Goal: Task Accomplishment & Management: Manage account settings

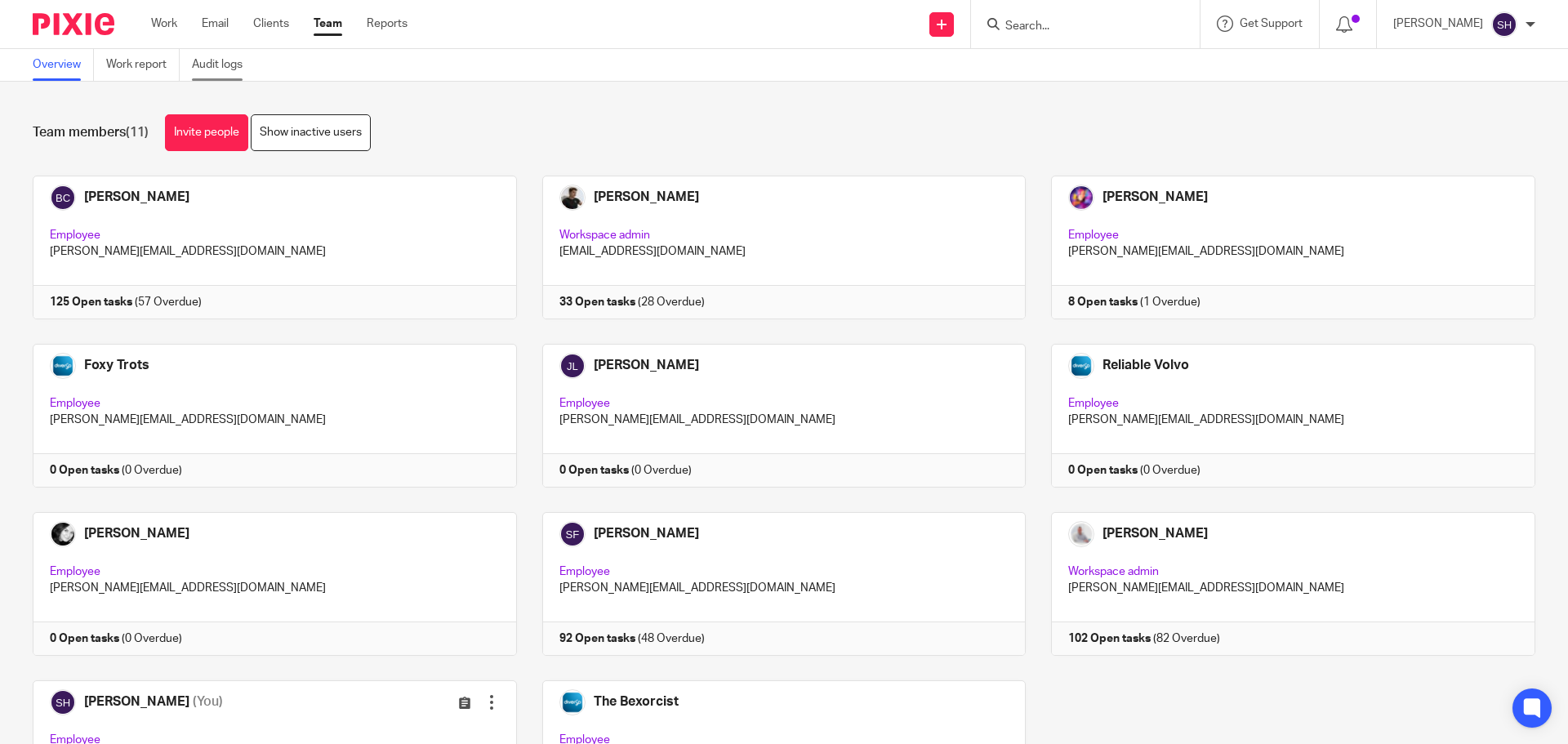
click at [223, 72] on link "Audit logs" at bounding box center [223, 64] width 63 height 32
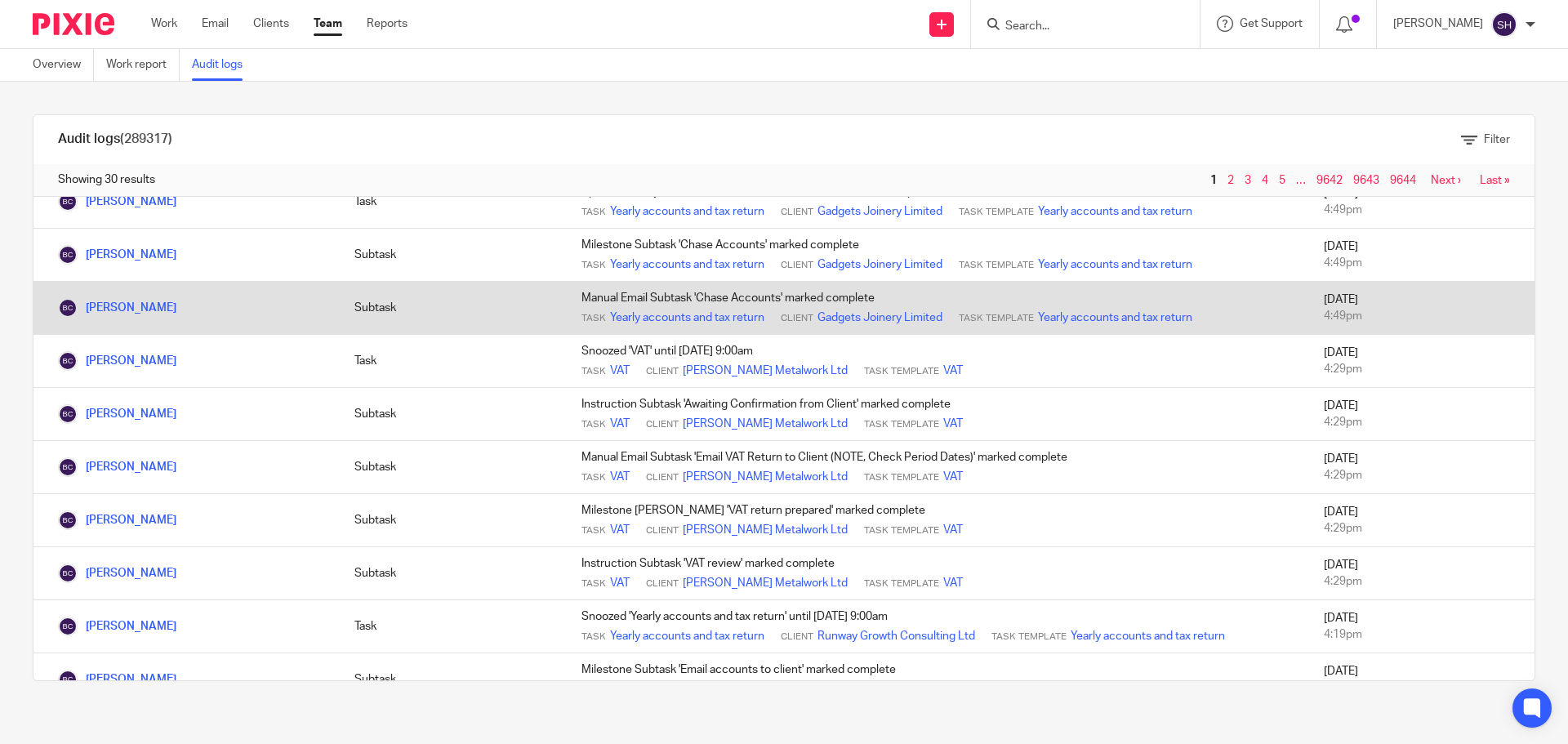
scroll to position [1142, 0]
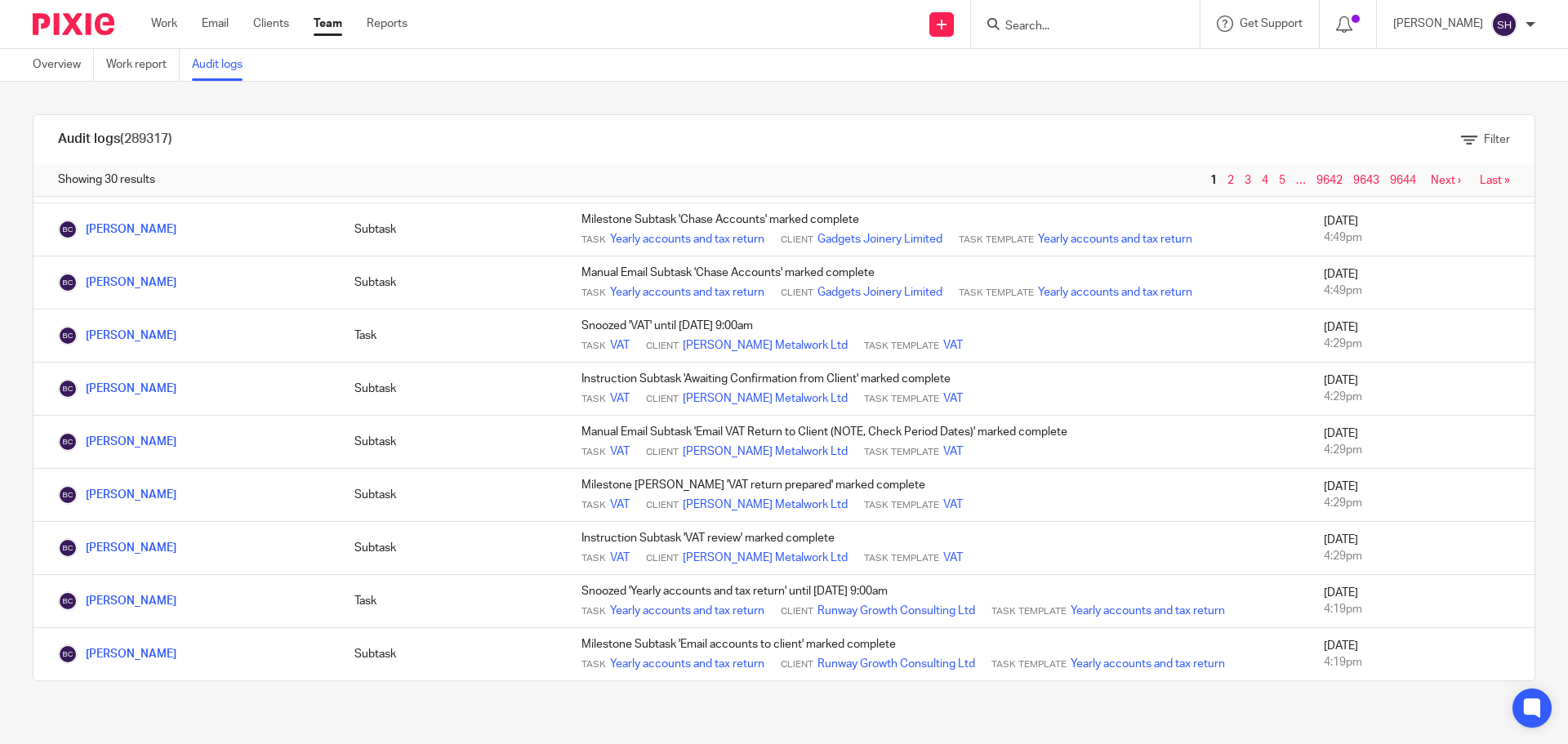
click at [1431, 182] on link "Next ›" at bounding box center [1445, 180] width 30 height 12
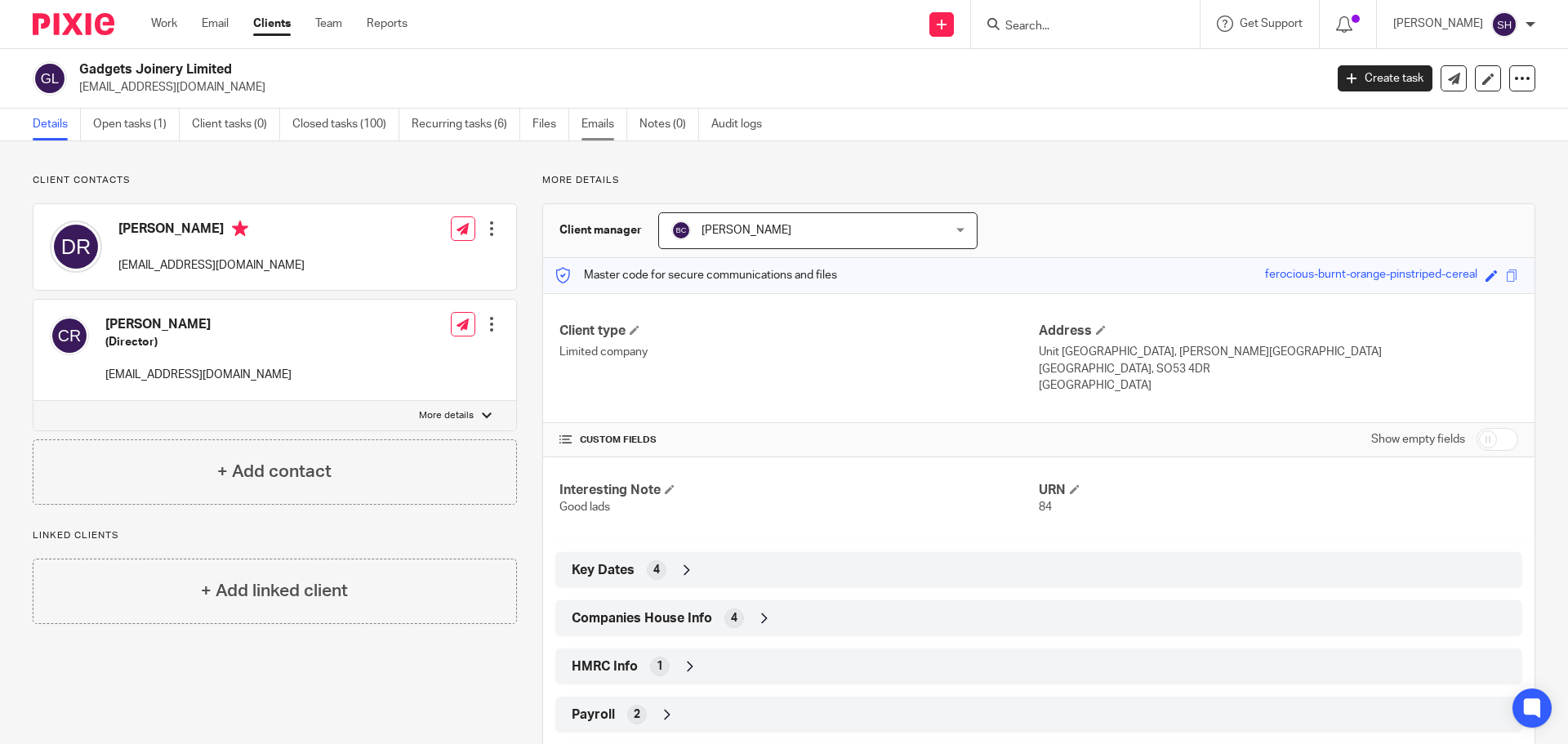
click at [608, 122] on link "Emails" at bounding box center [604, 124] width 45 height 32
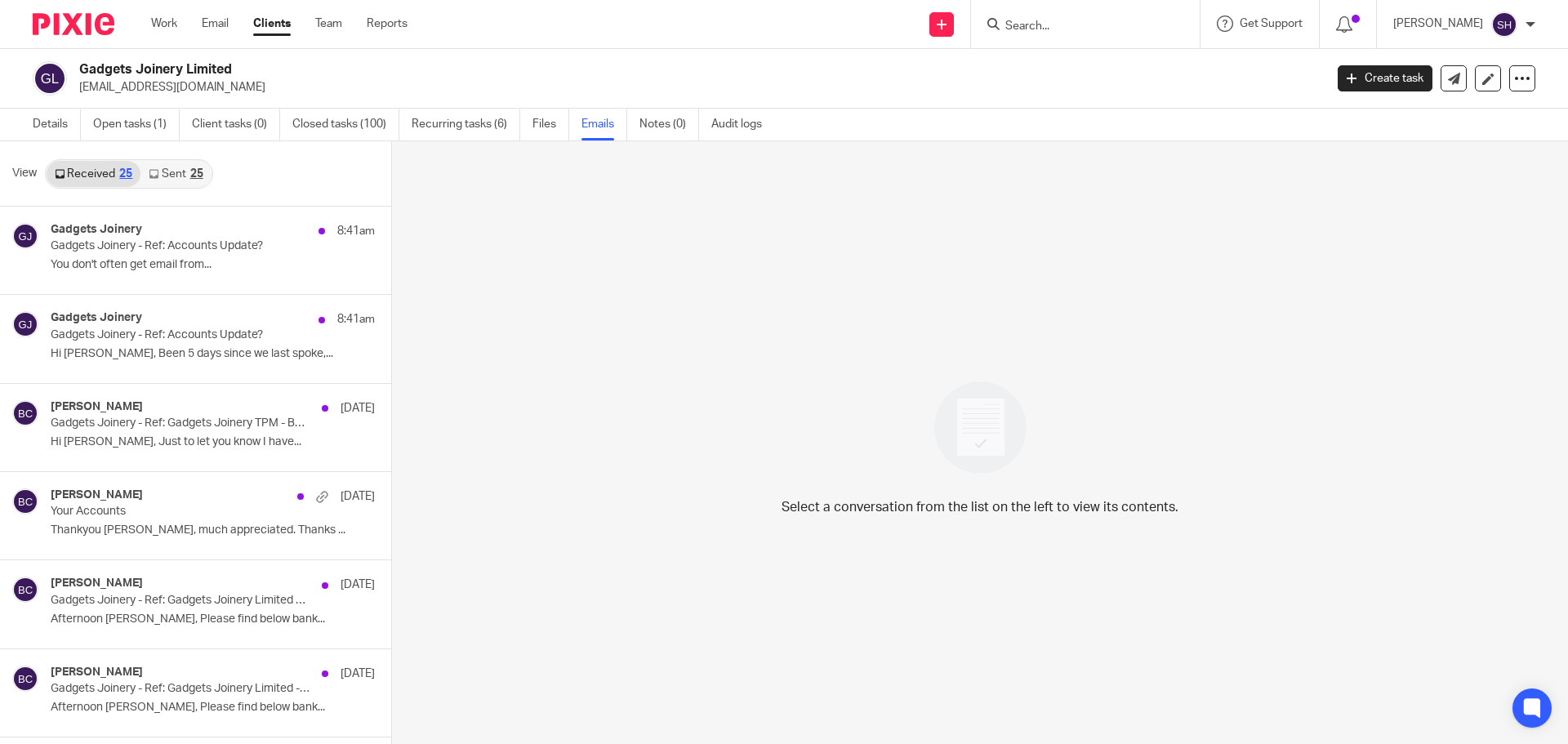
click at [166, 178] on link "Sent 25" at bounding box center [175, 174] width 70 height 26
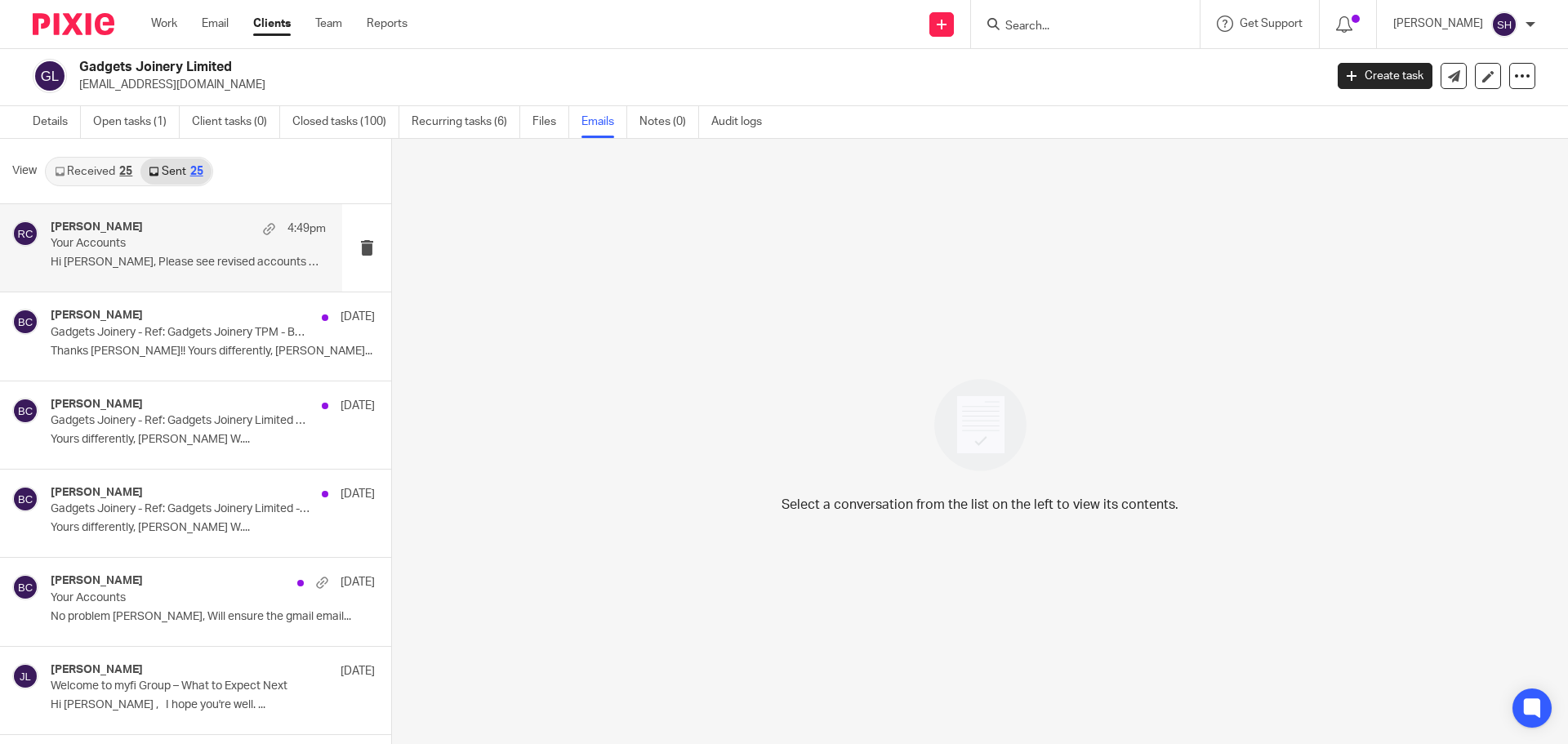
click at [164, 231] on div "Rebecca Cole 4:49pm" at bounding box center [188, 229] width 275 height 16
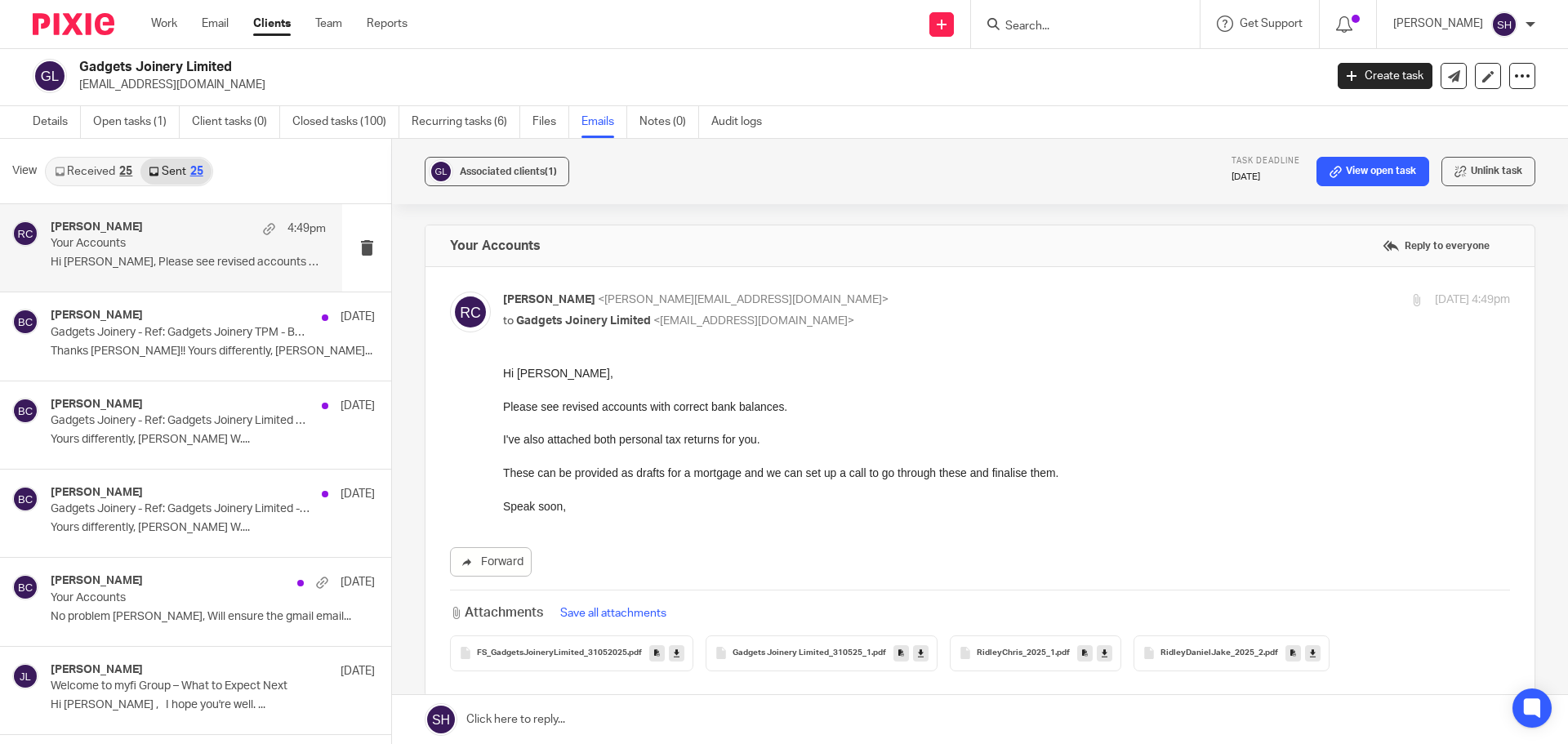
scroll to position [0, 0]
click at [125, 122] on link "Open tasks (1)" at bounding box center [135, 122] width 86 height 32
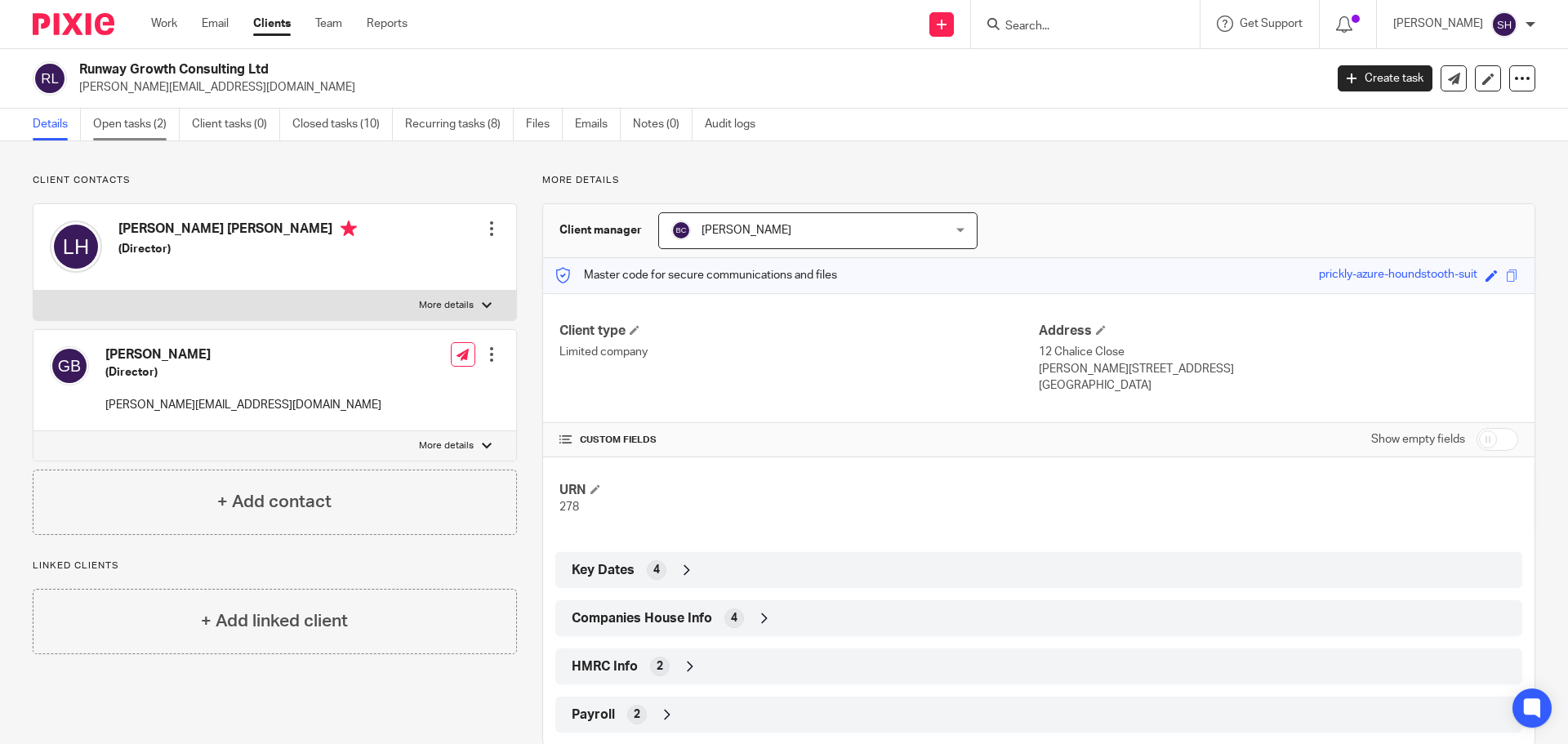
click at [126, 116] on link "Open tasks (2)" at bounding box center [135, 124] width 86 height 32
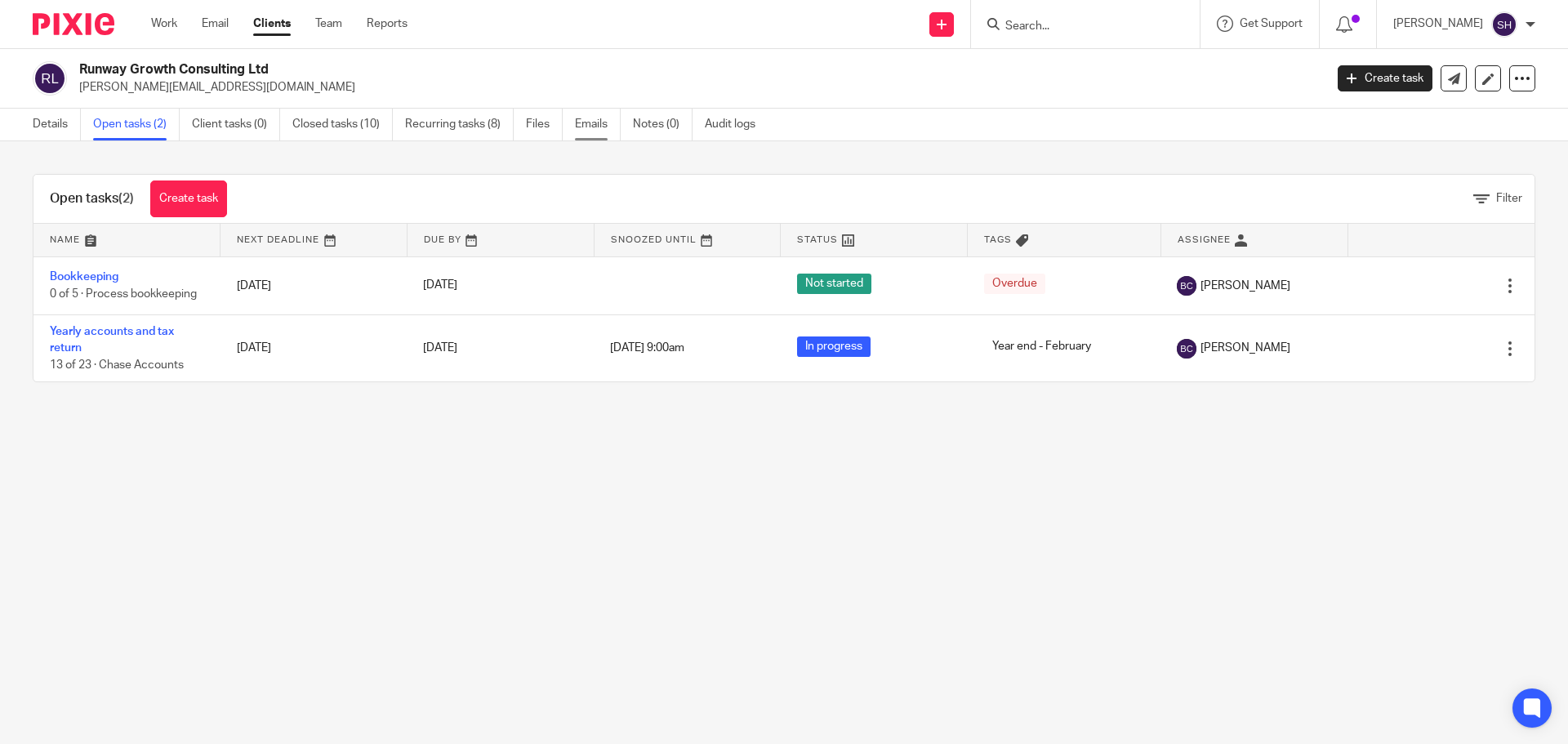
click at [592, 133] on link "Emails" at bounding box center [598, 124] width 45 height 32
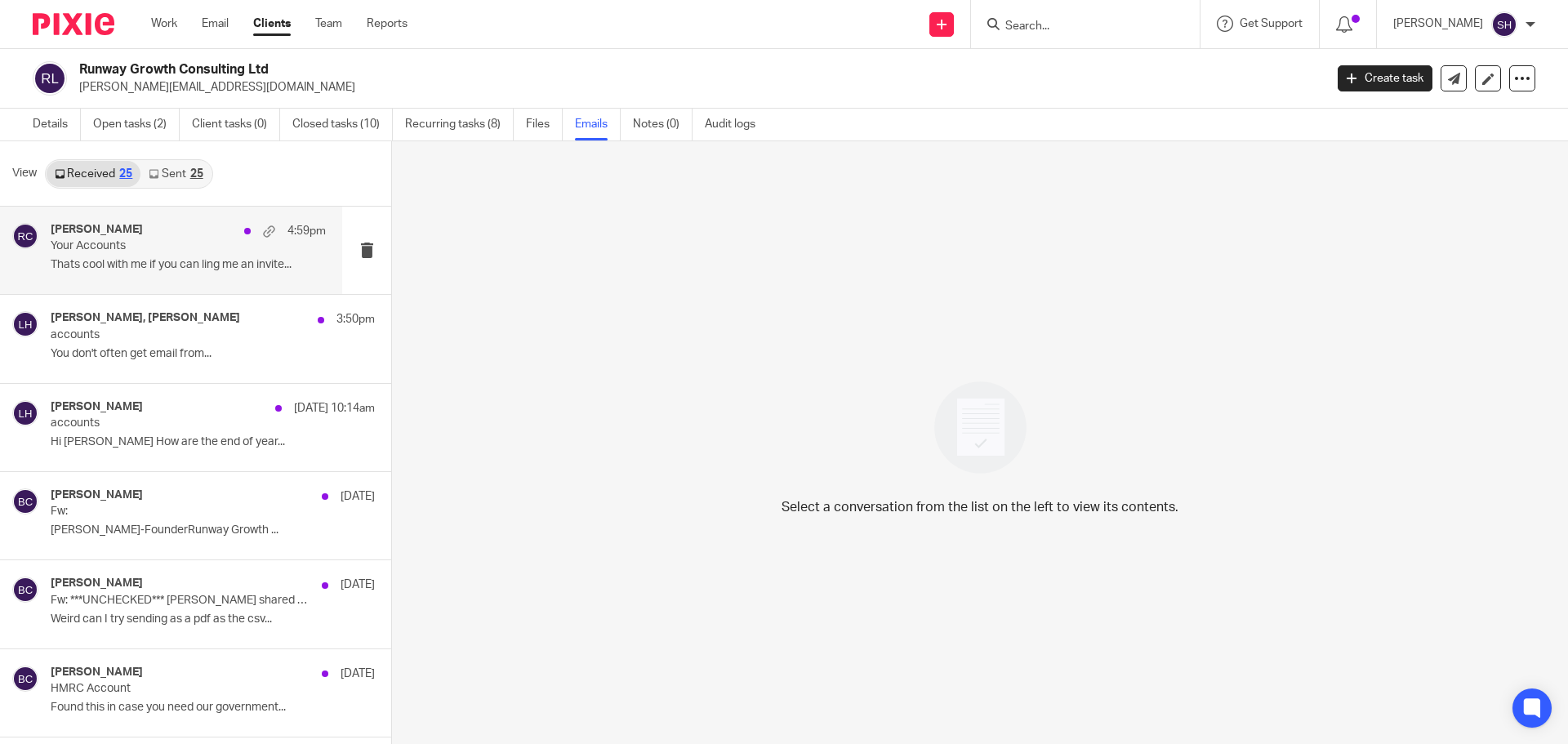
click at [165, 226] on div "[PERSON_NAME] 4:59pm" at bounding box center [188, 231] width 275 height 16
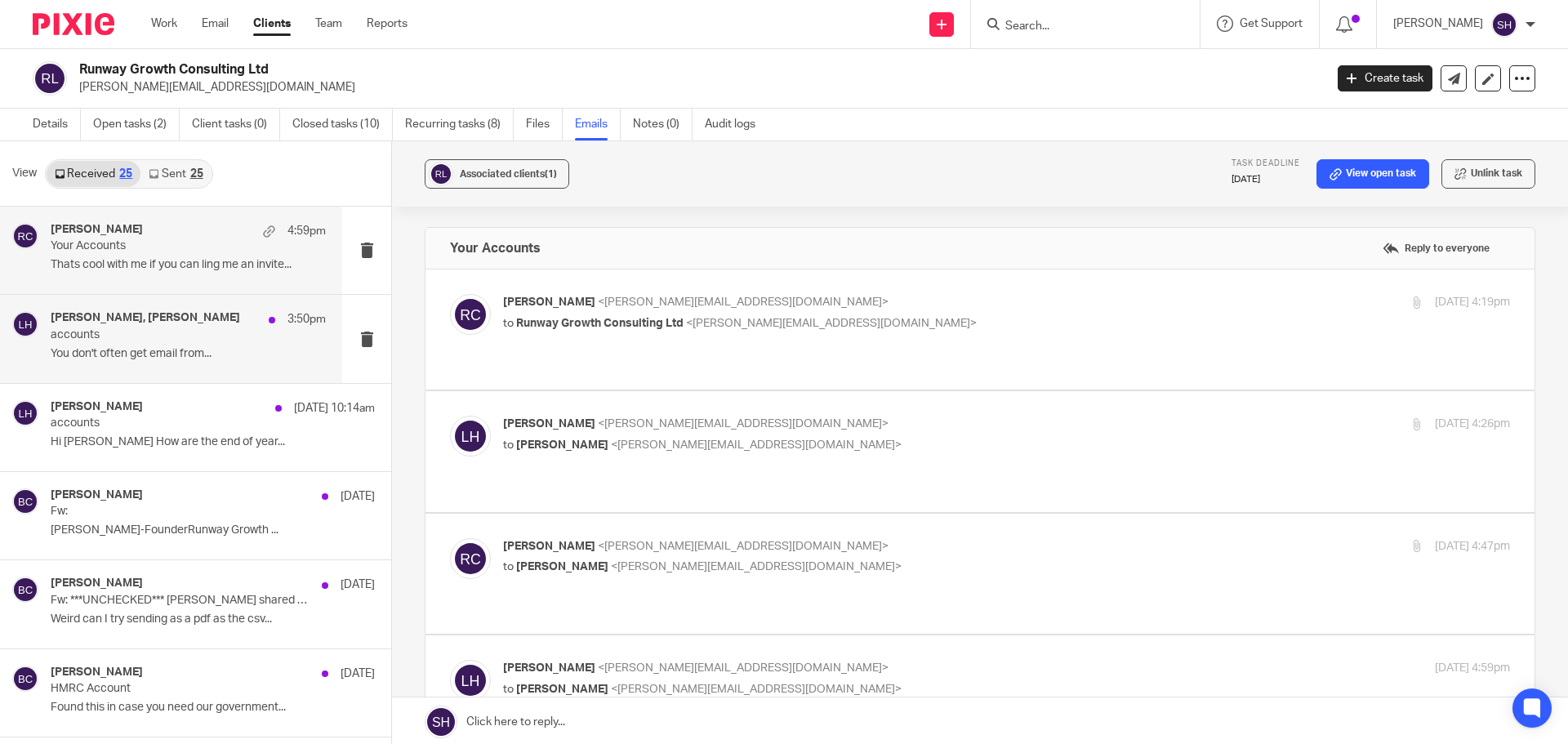
click at [188, 334] on p "accounts" at bounding box center [161, 334] width 221 height 14
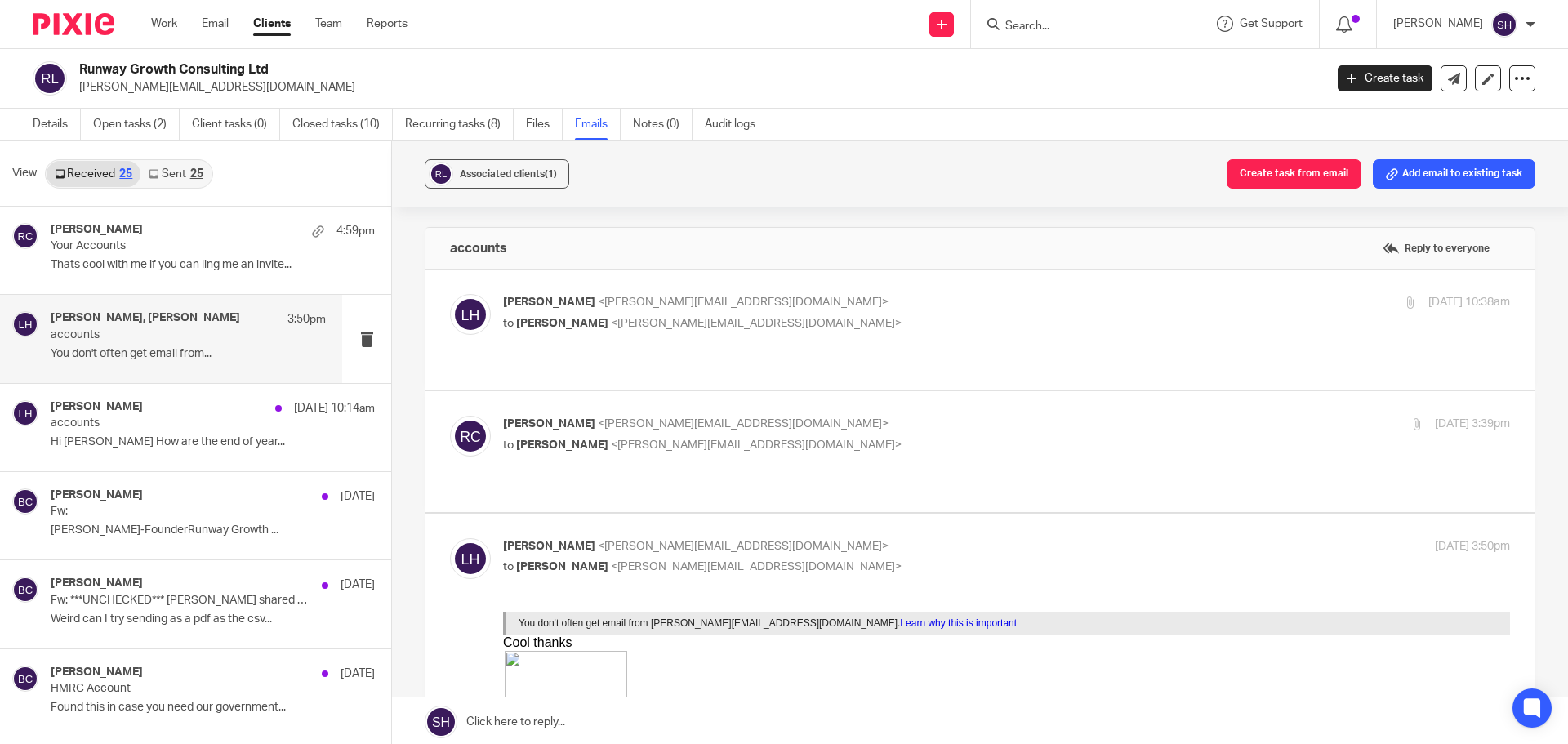
click at [891, 354] on label at bounding box center [979, 330] width 1109 height 120
click at [450, 294] on input "checkbox" at bounding box center [449, 293] width 1 height 1
checkbox input "true"
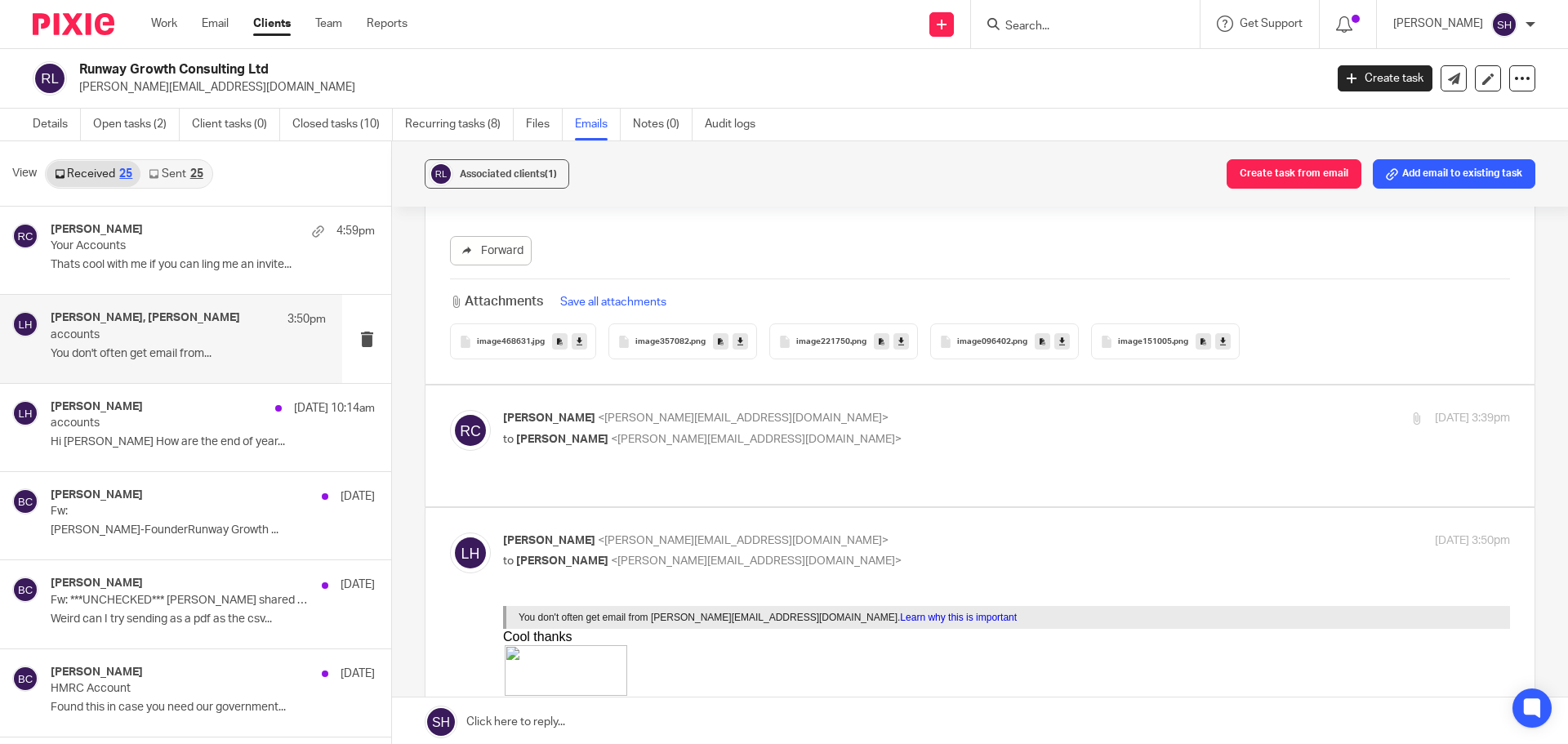
scroll to position [490, 0]
click at [873, 414] on p "Rebecca Cole <becky@myfigroup.com>" at bounding box center [839, 417] width 671 height 17
checkbox input "true"
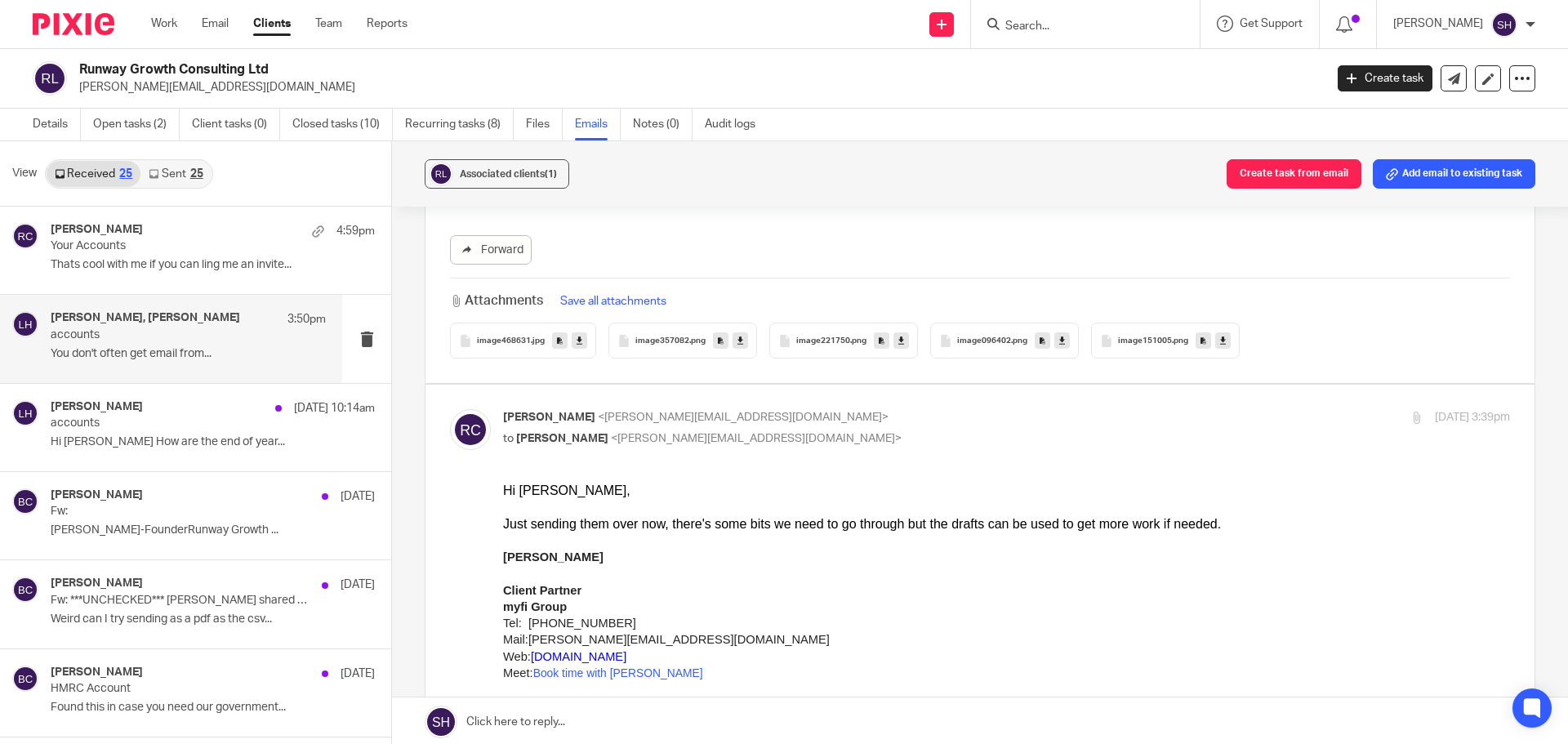
scroll to position [0, 0]
click at [201, 238] on div "Rebecca Cole 4:59pm" at bounding box center [188, 231] width 275 height 16
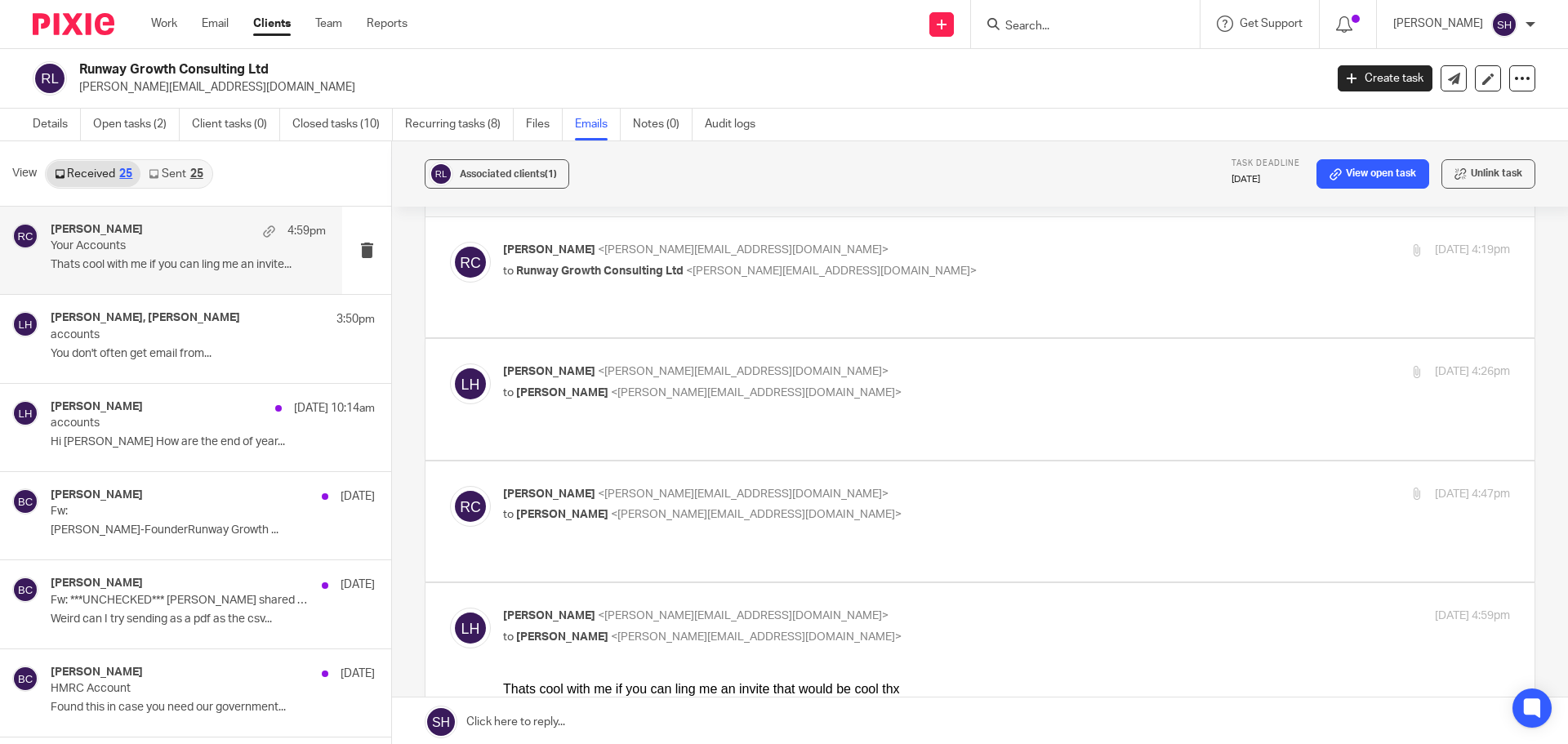
scroll to position [82, 0]
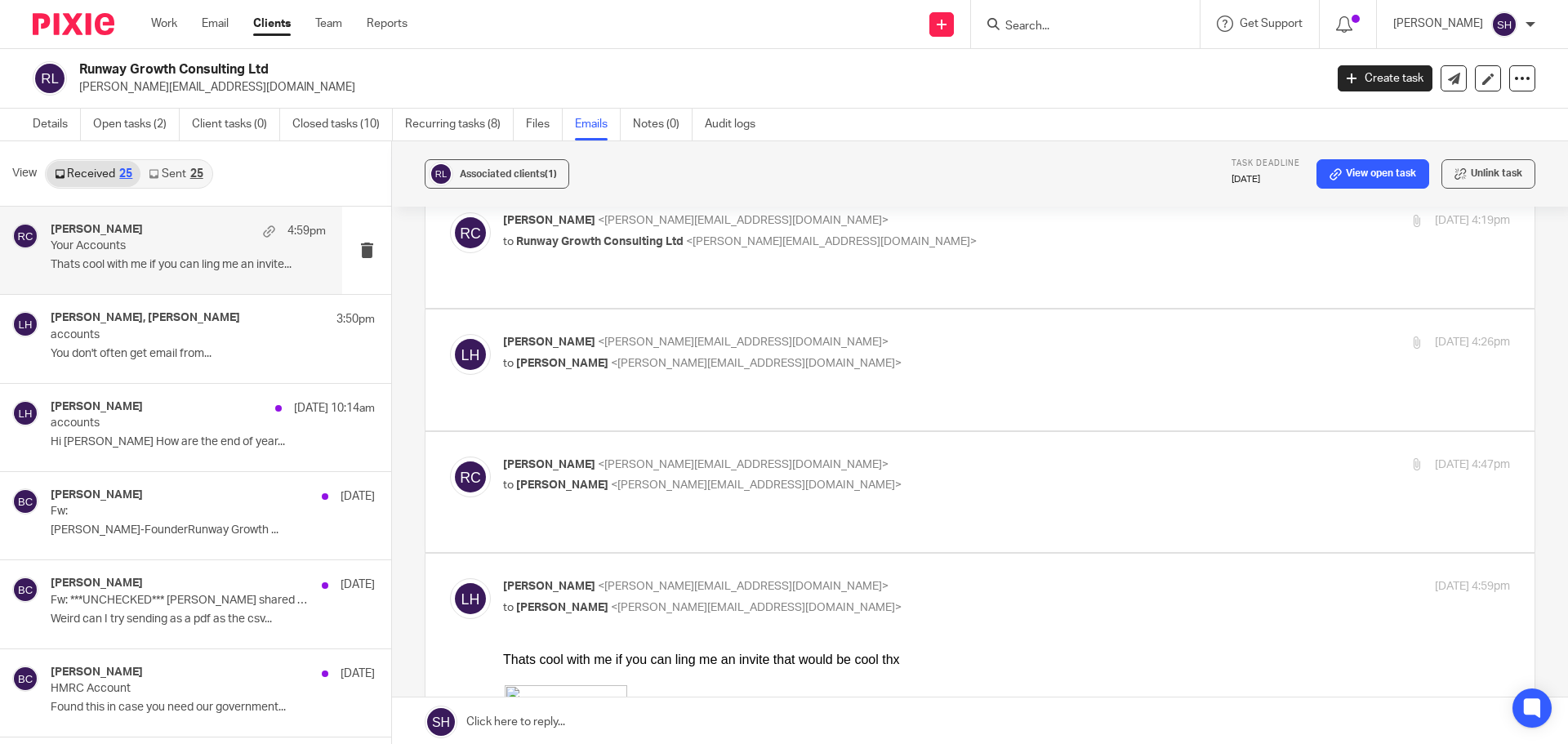
click at [877, 360] on label at bounding box center [979, 370] width 1109 height 120
click at [450, 334] on input "checkbox" at bounding box center [449, 333] width 1 height 1
checkbox input "true"
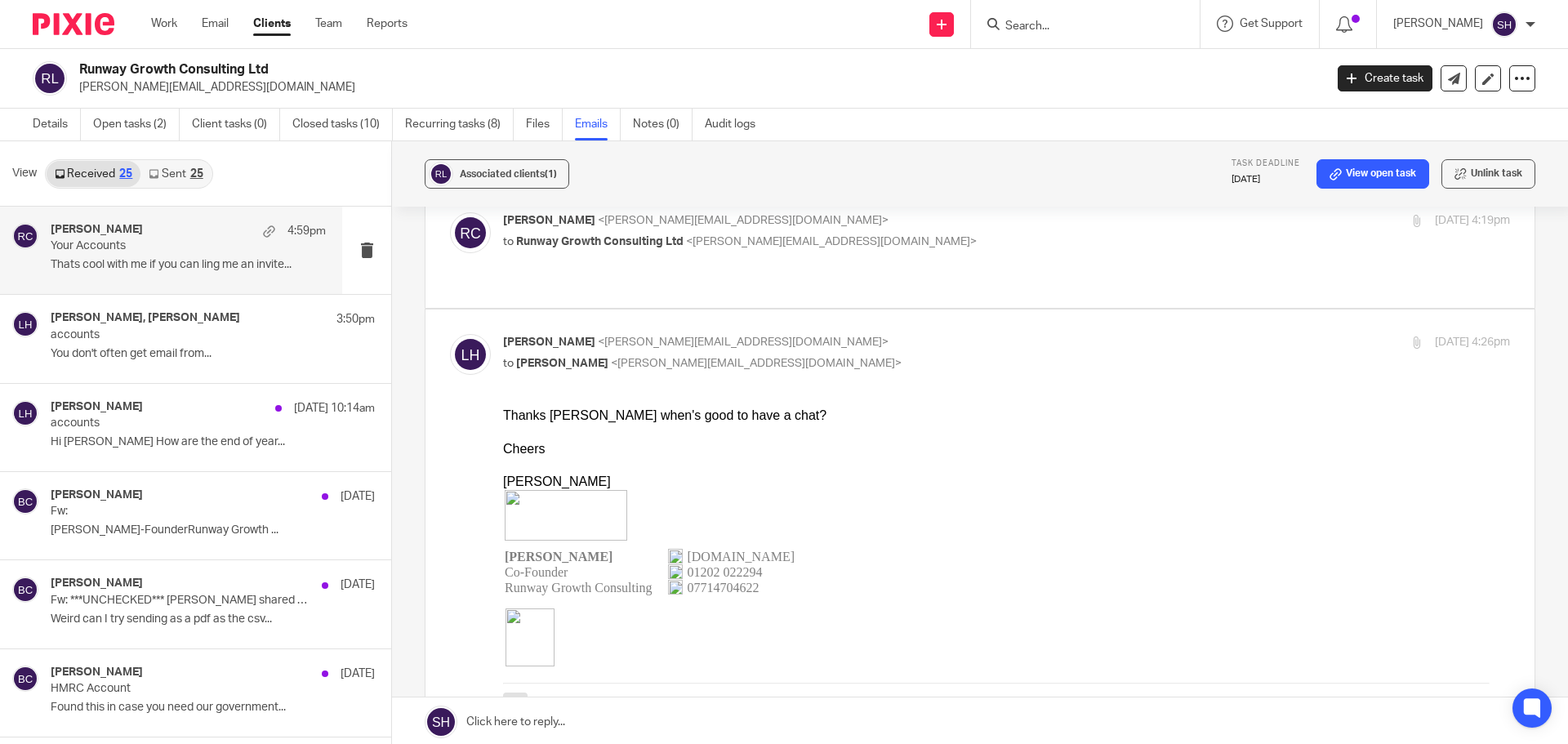
scroll to position [0, 0]
click at [889, 253] on div "Rebecca Cole <becky@myfigroup.com> to Runway Growth Consulting Ltd <lee@runway-…" at bounding box center [979, 248] width 1060 height 71
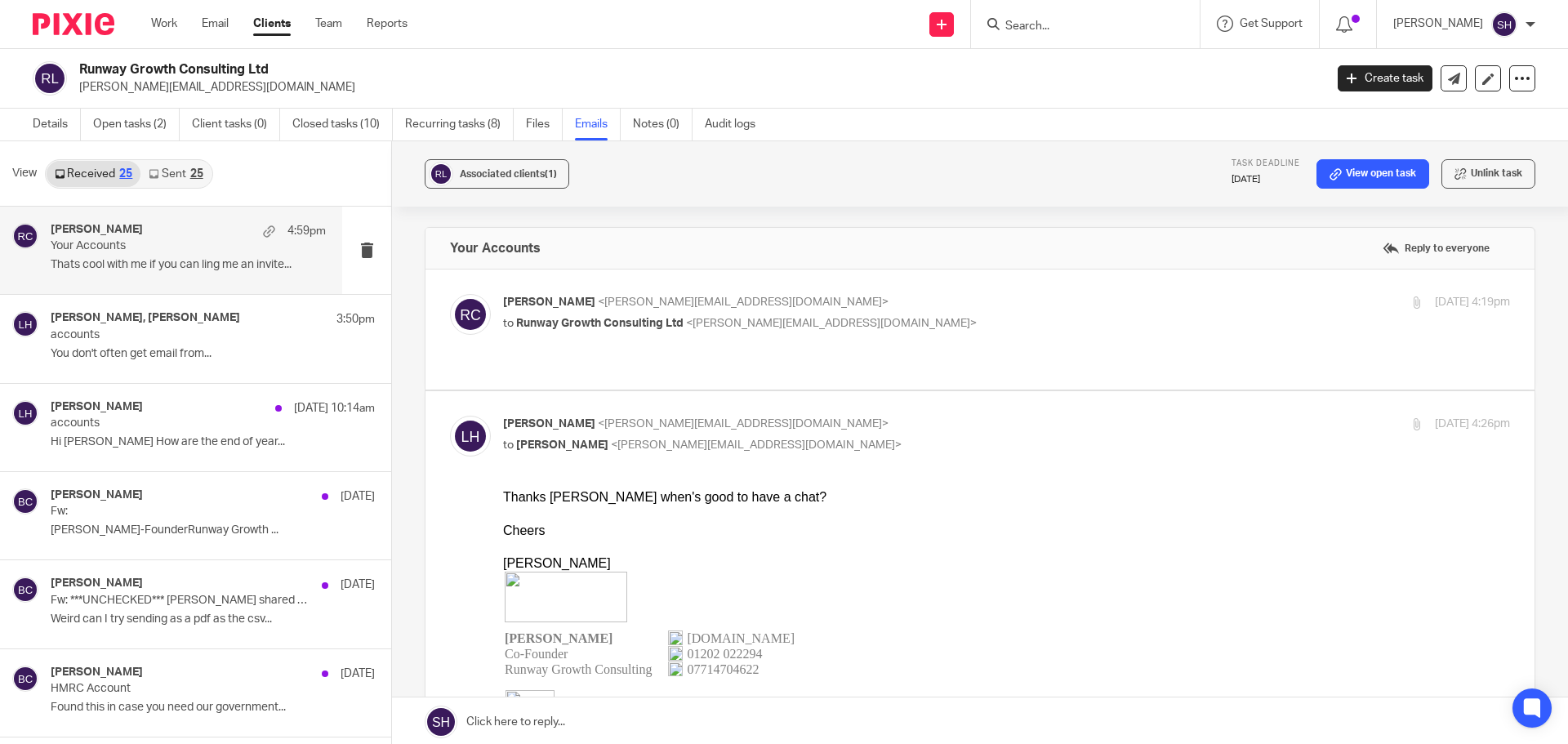
click at [910, 327] on p "to Runway Growth Consulting Ltd <lee@runway-consulting.co.uk>" at bounding box center [839, 323] width 671 height 17
checkbox input "true"
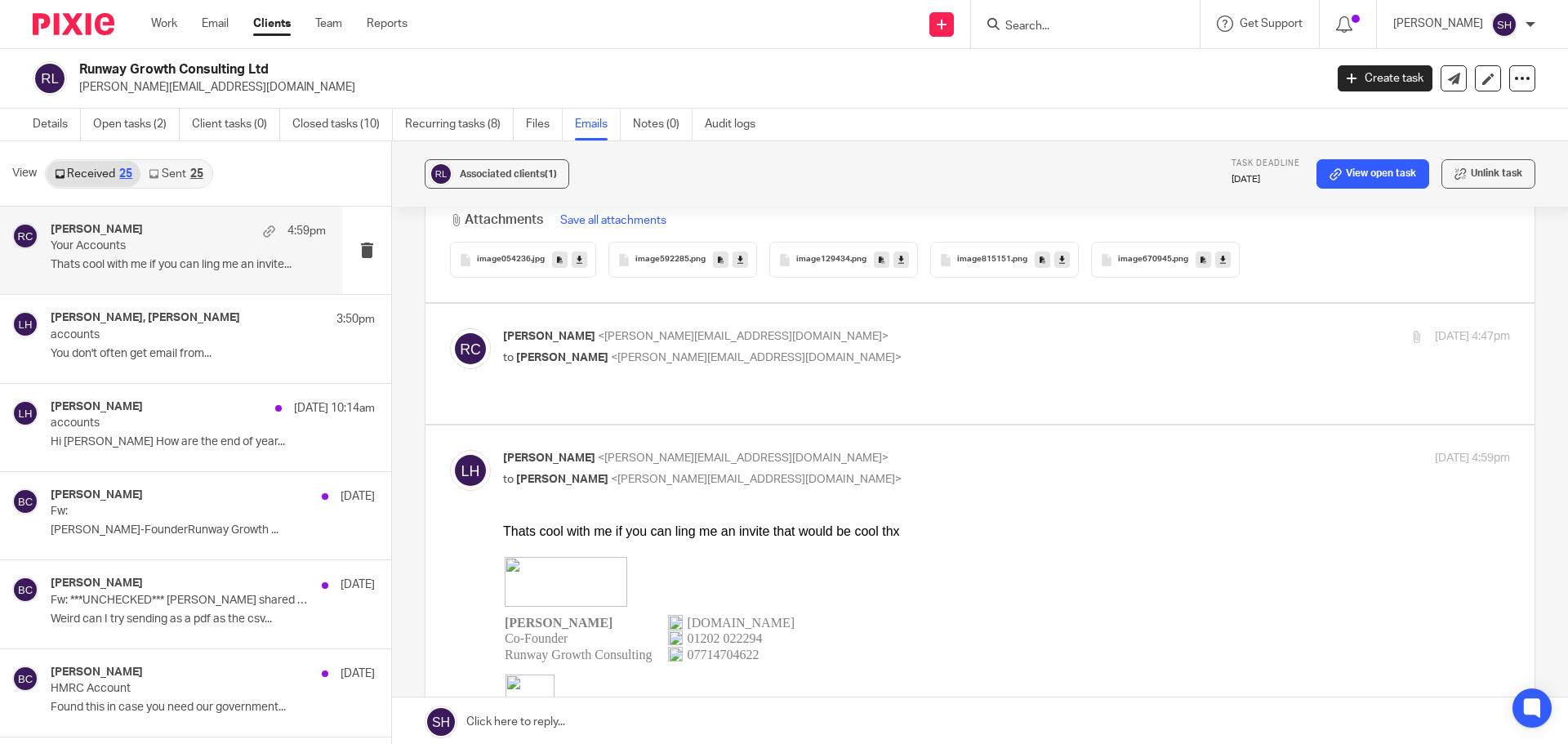
scroll to position [1797, 0]
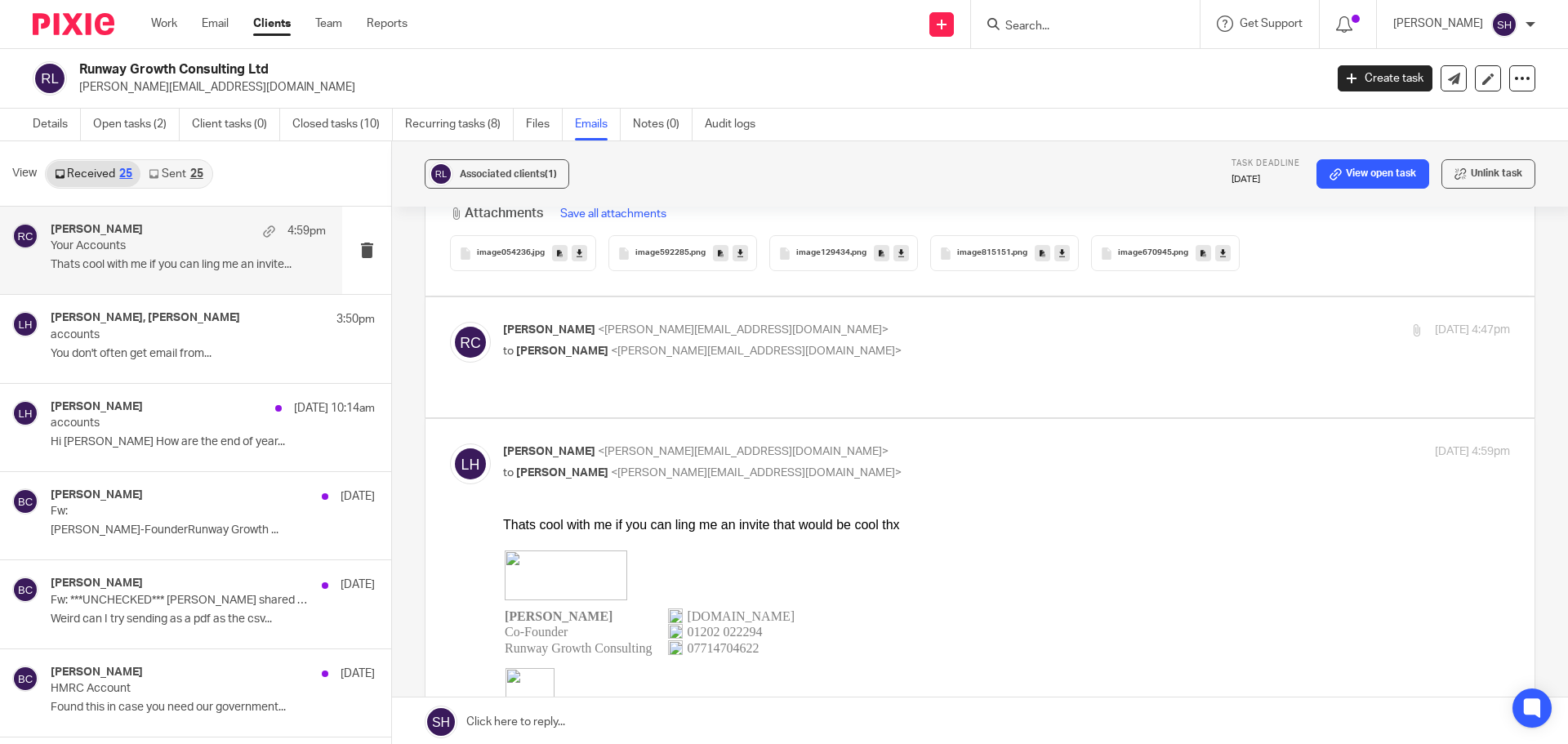
click at [898, 352] on p "to Lee Hill <lee@runway-consulting.co.uk>" at bounding box center [839, 352] width 671 height 17
checkbox input "true"
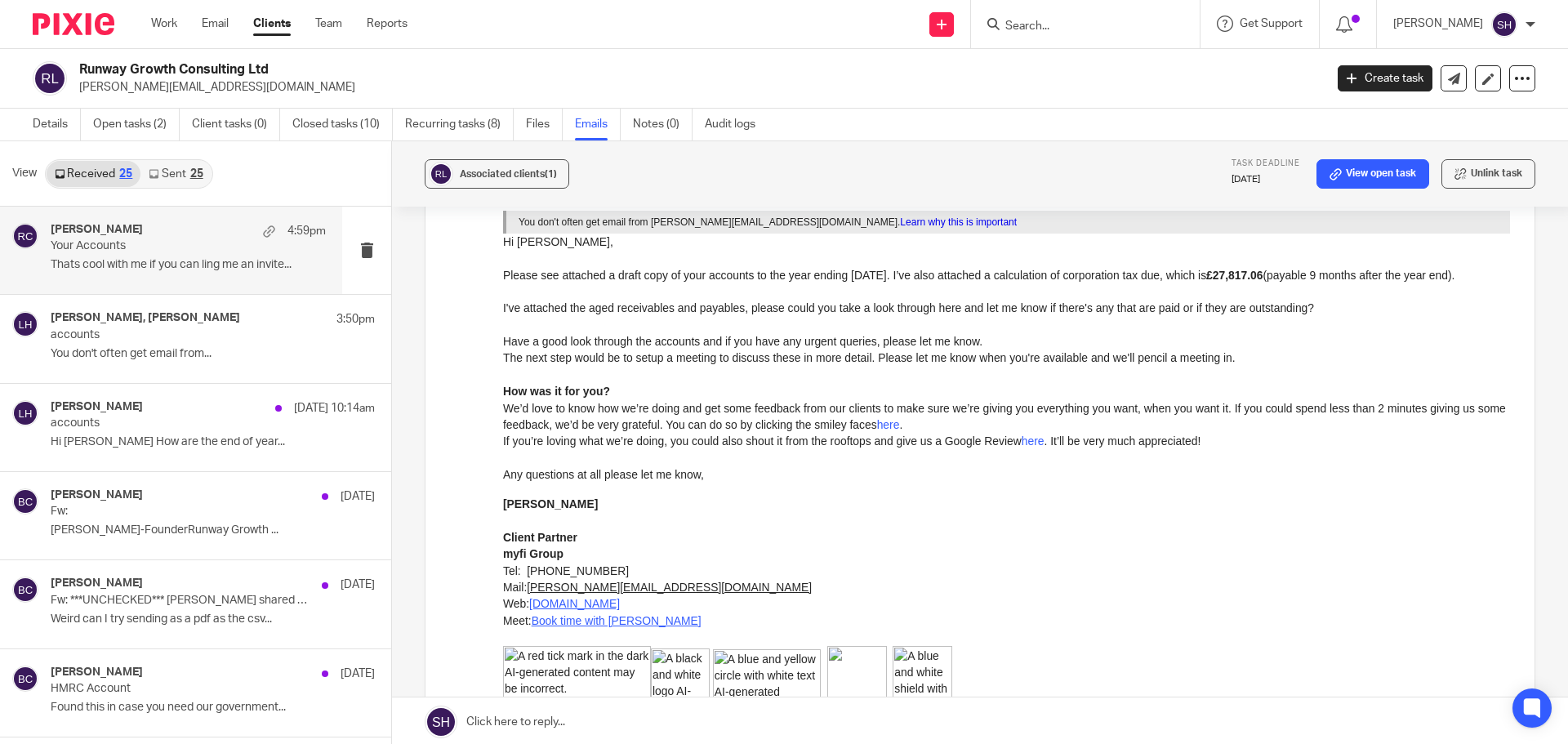
scroll to position [2776, 0]
click at [180, 168] on link "Sent 25" at bounding box center [175, 174] width 70 height 26
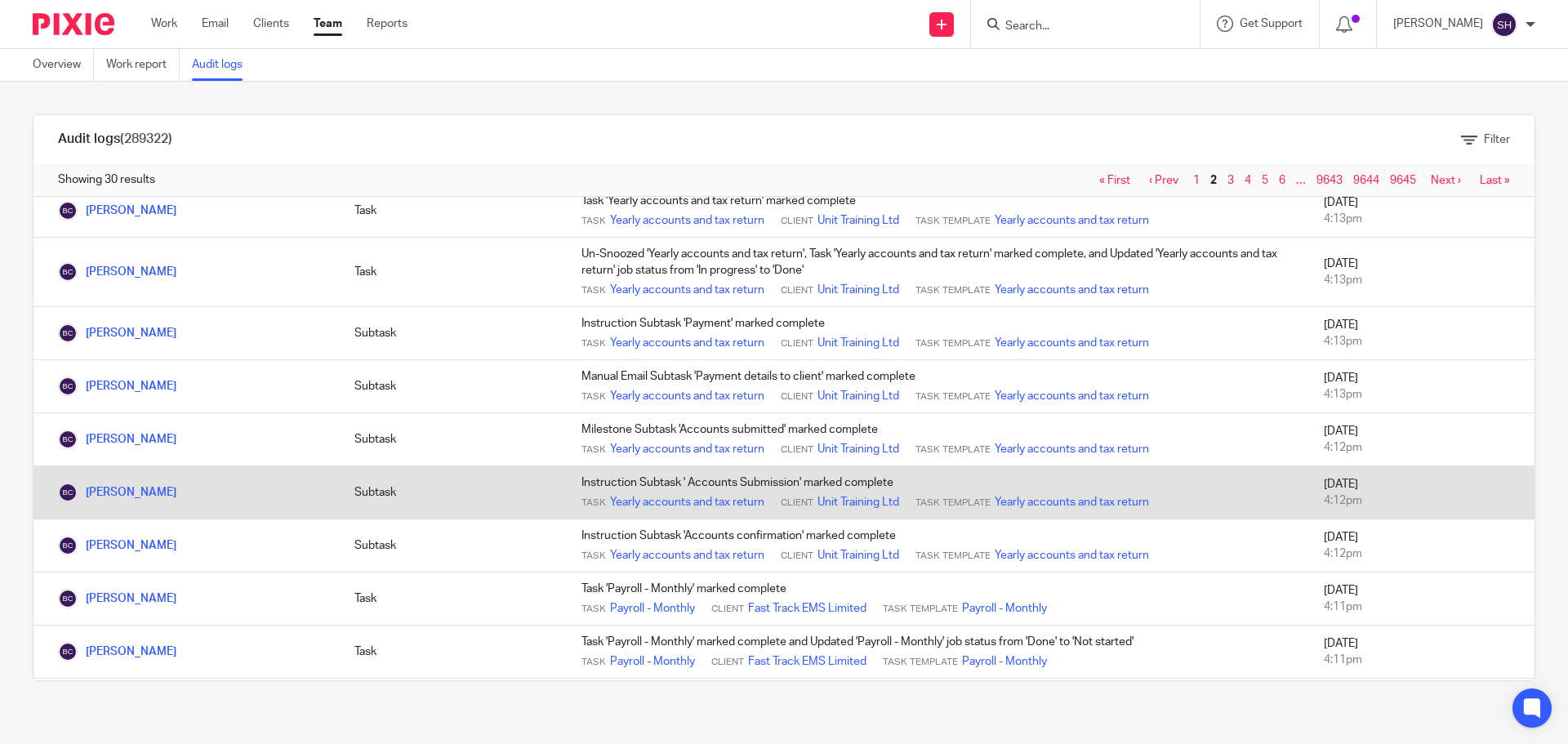
scroll to position [735, 0]
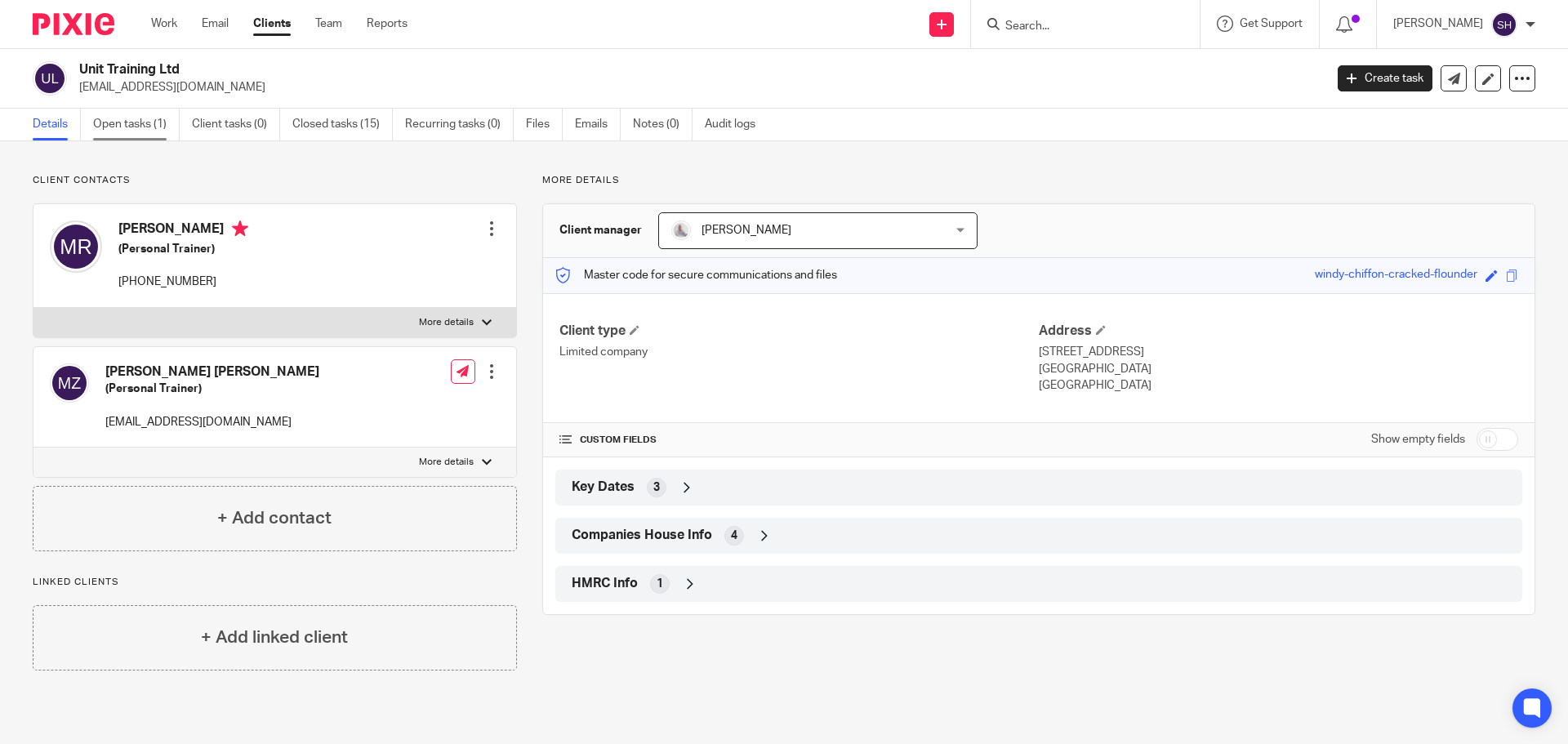
click at [109, 115] on link "Open tasks (1)" at bounding box center [135, 124] width 86 height 32
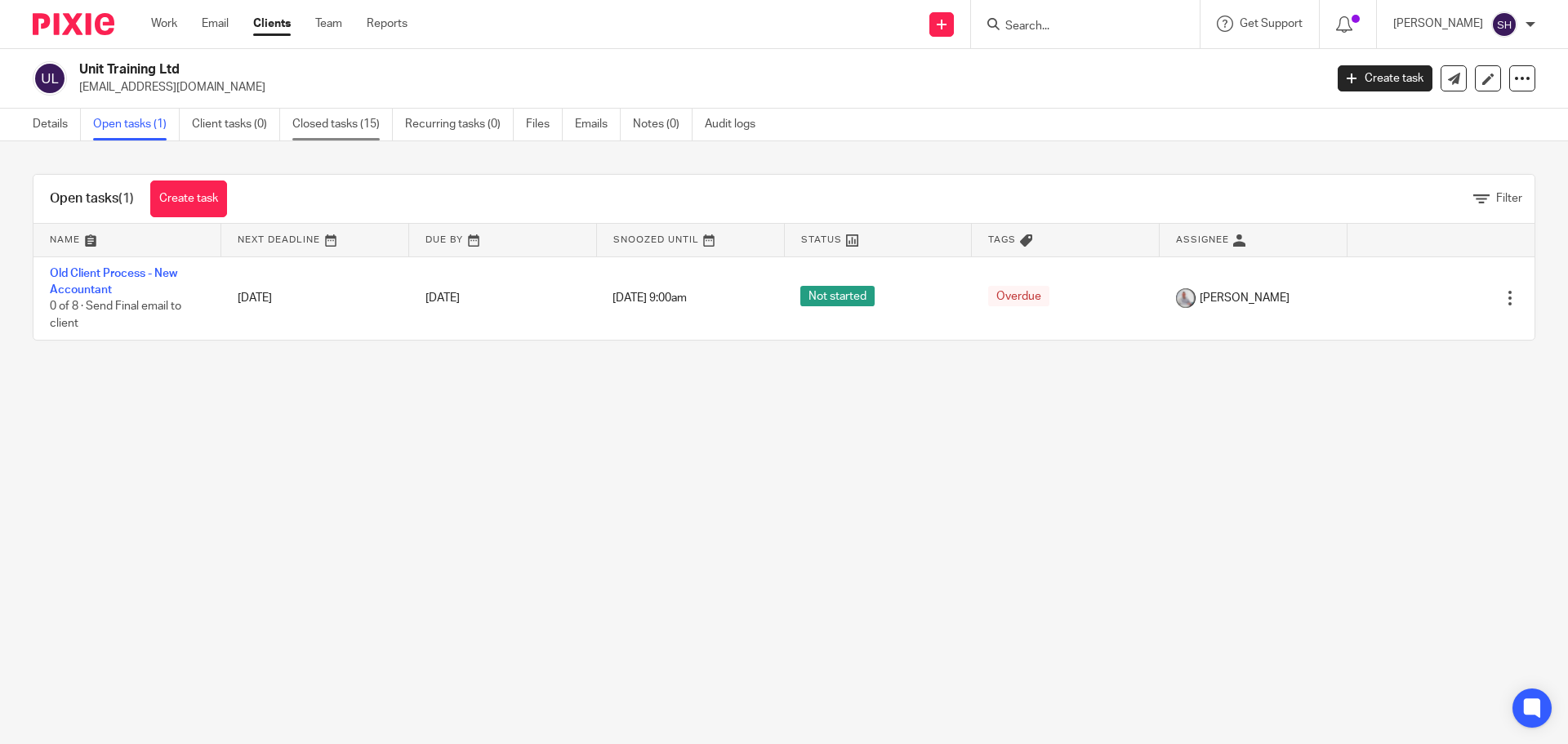
click at [311, 130] on link "Closed tasks (15)" at bounding box center [342, 124] width 101 height 32
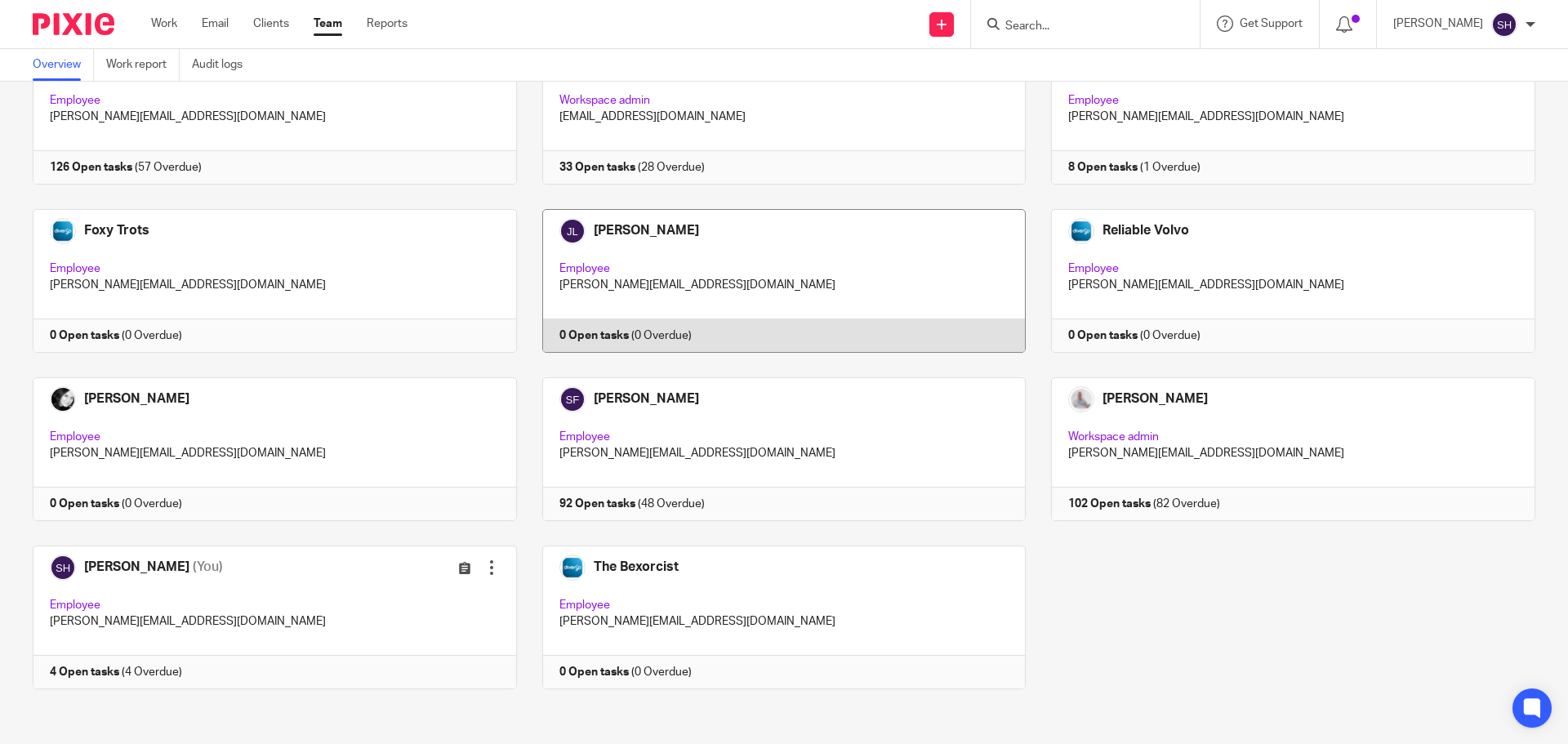
scroll to position [137, 0]
